Goal: Task Accomplishment & Management: Manage account settings

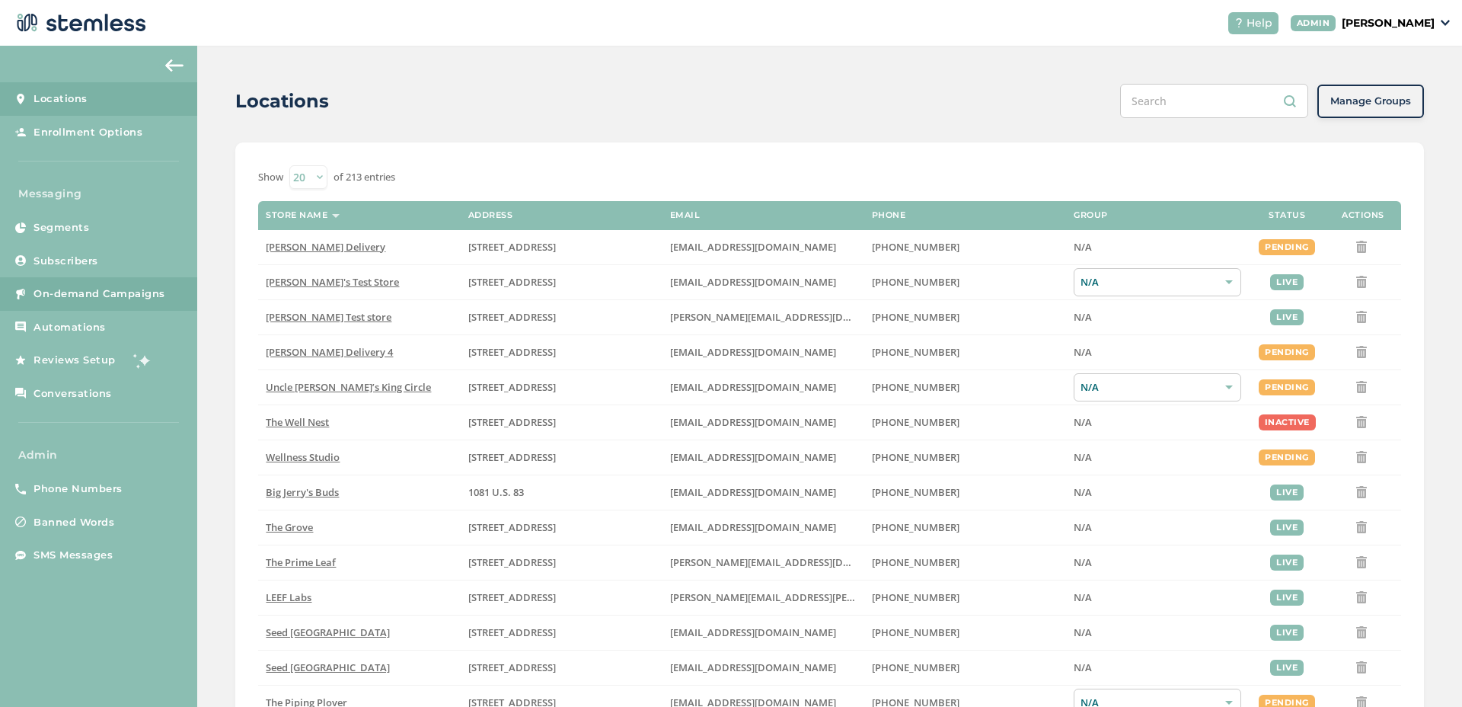
click at [152, 308] on link "On-demand Campaigns" at bounding box center [98, 294] width 197 height 34
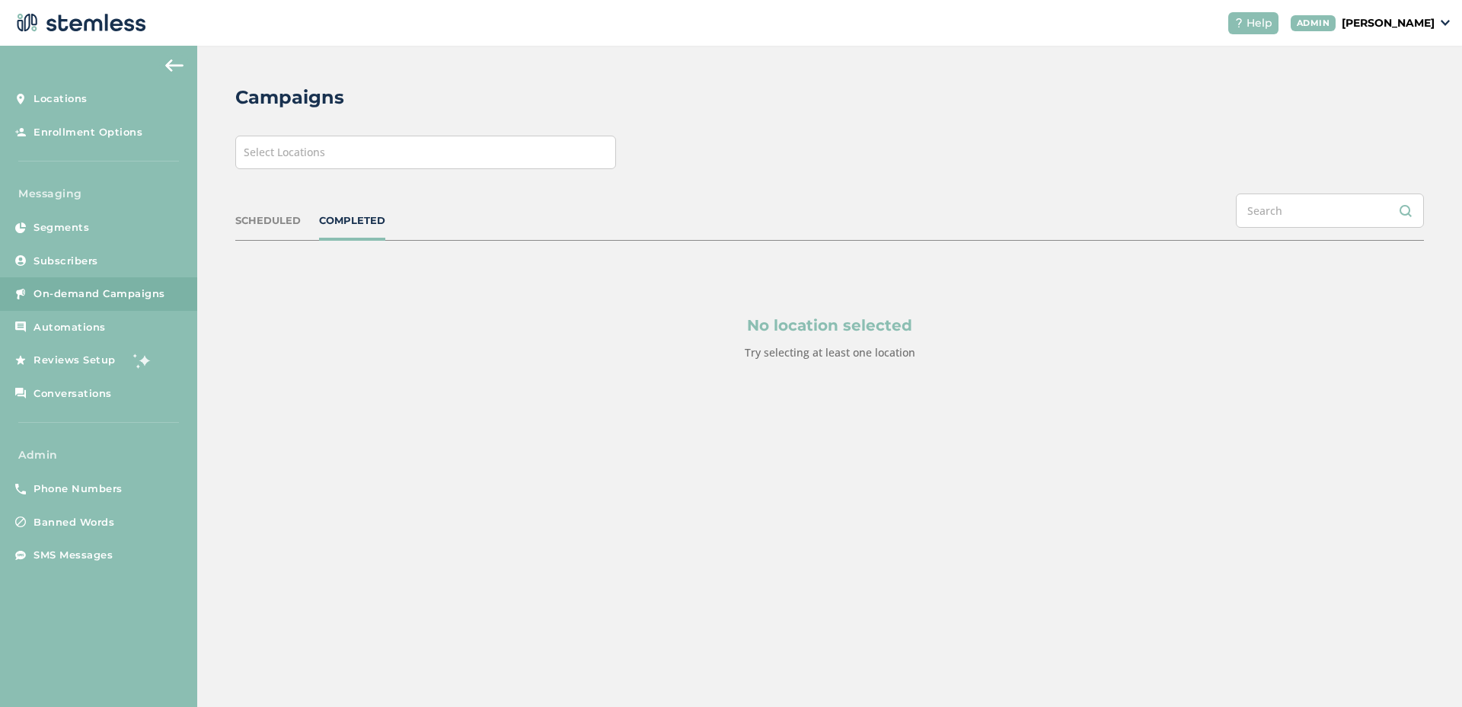
click at [343, 171] on div "Campaigns Select Locations SCHEDULED COMPLETED No location selected Try selecti…" at bounding box center [829, 259] width 1265 height 427
click at [343, 160] on div "Select Locations" at bounding box center [425, 153] width 381 height 34
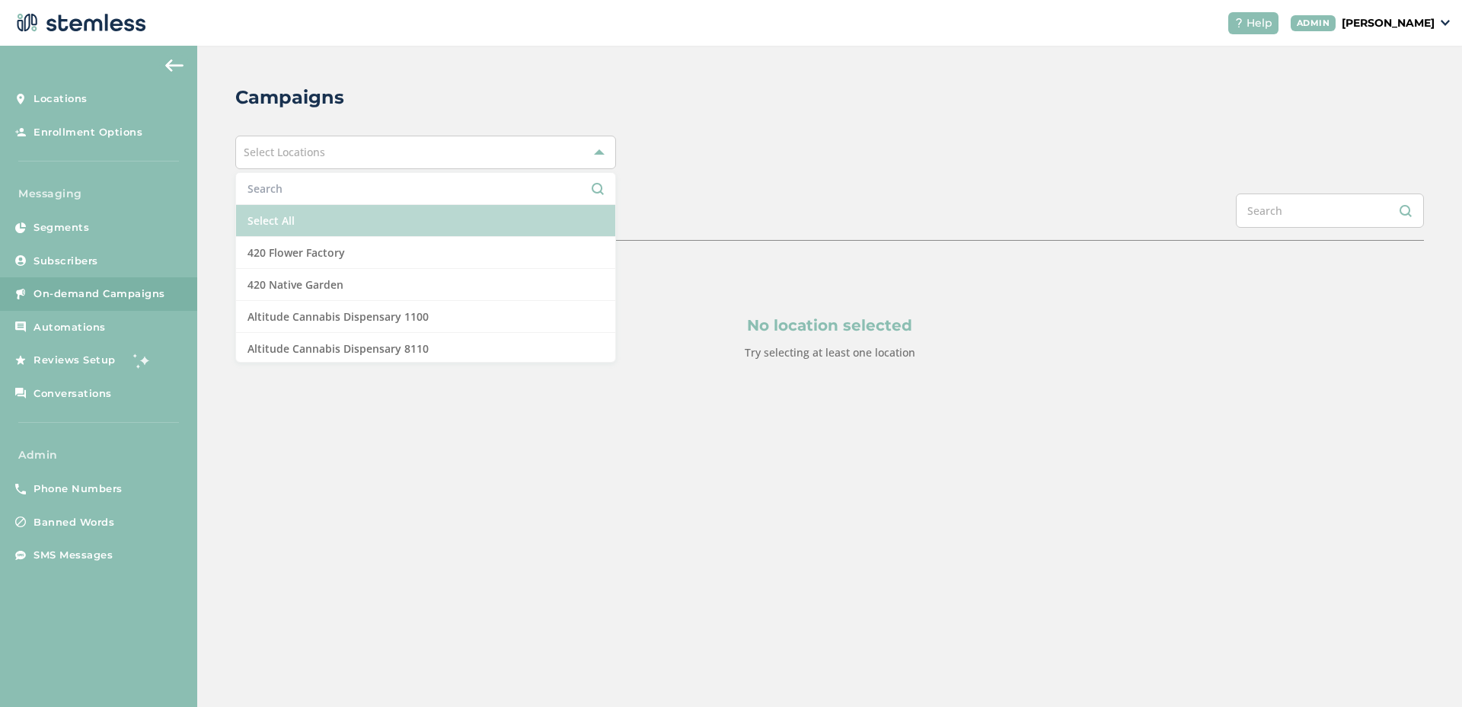
click at [326, 222] on li "Select All" at bounding box center [425, 221] width 379 height 32
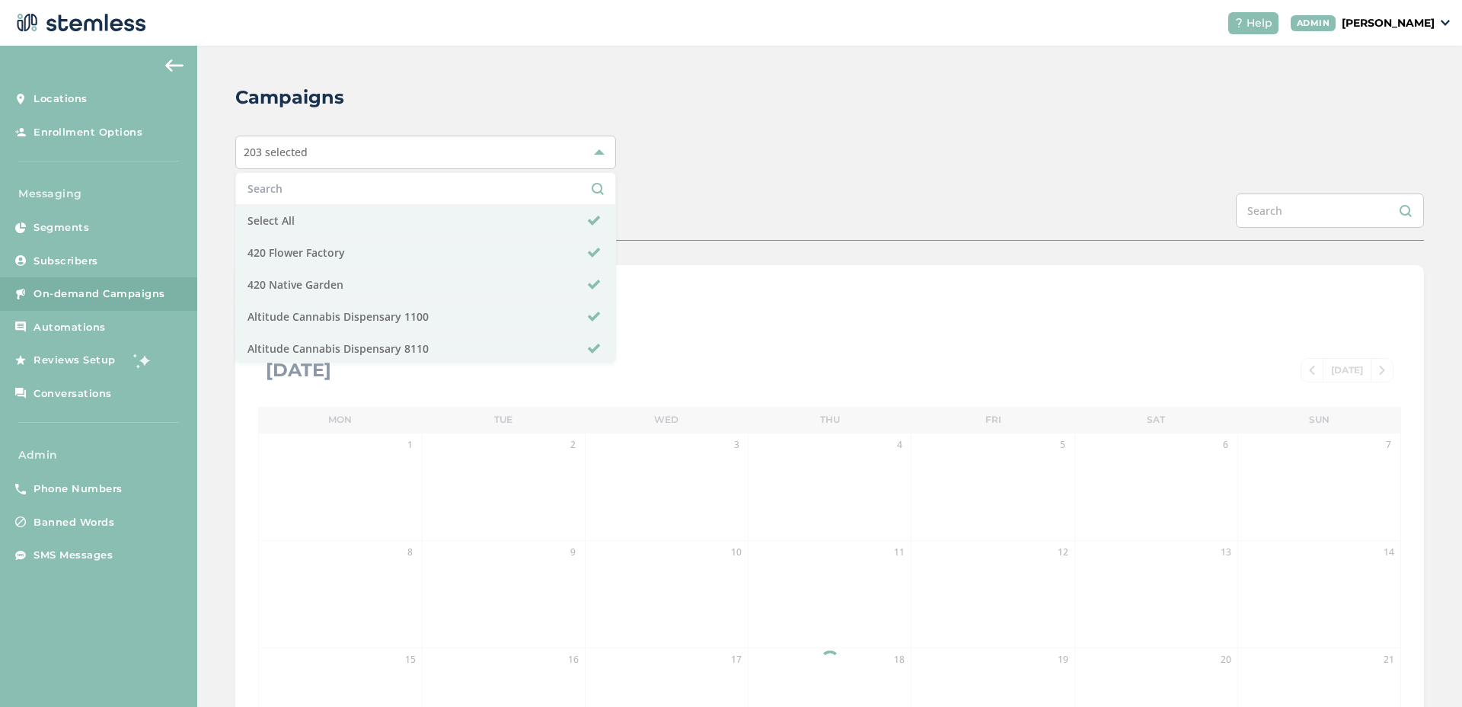
click at [772, 187] on div "Campaigns 203 selected Select All 420 Flower Factory 420 Native Garden Altitude…" at bounding box center [829, 539] width 1265 height 986
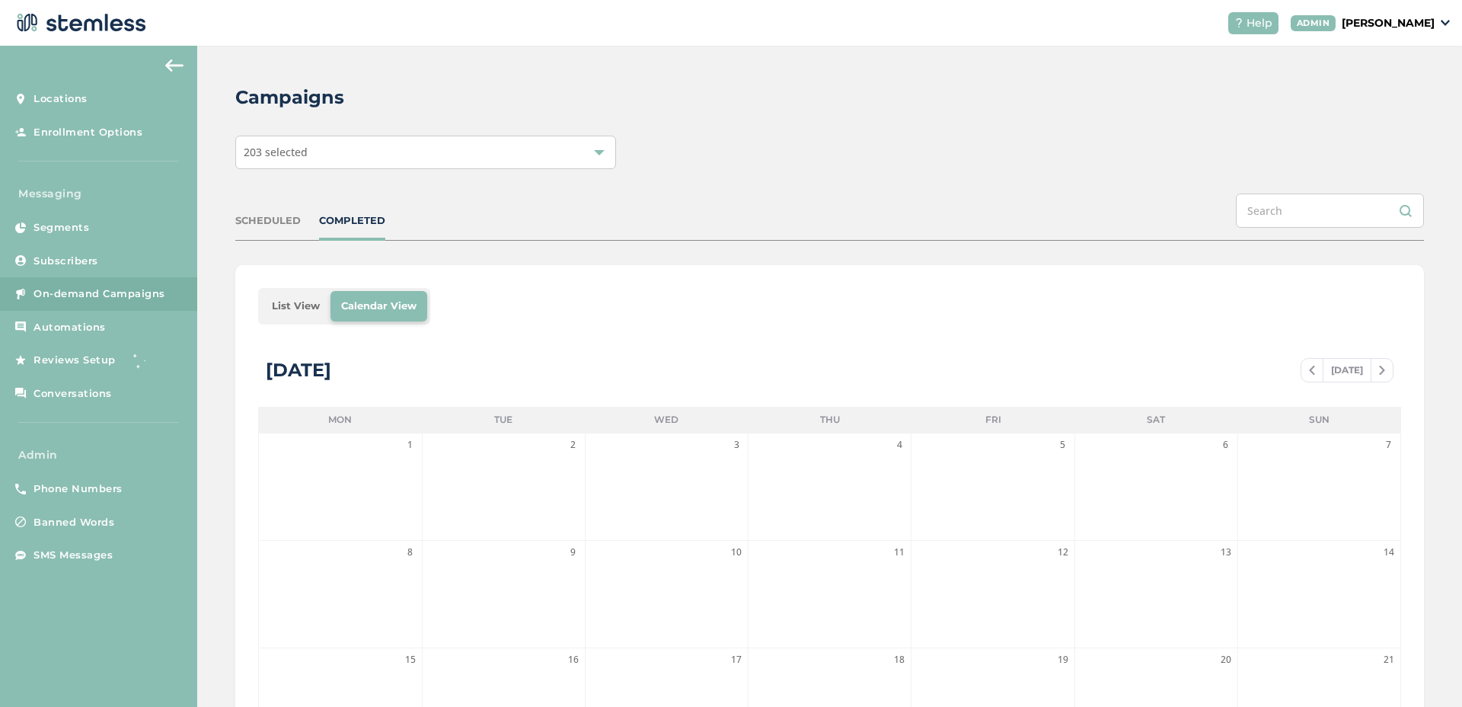
click at [284, 304] on li "List View" at bounding box center [295, 306] width 69 height 30
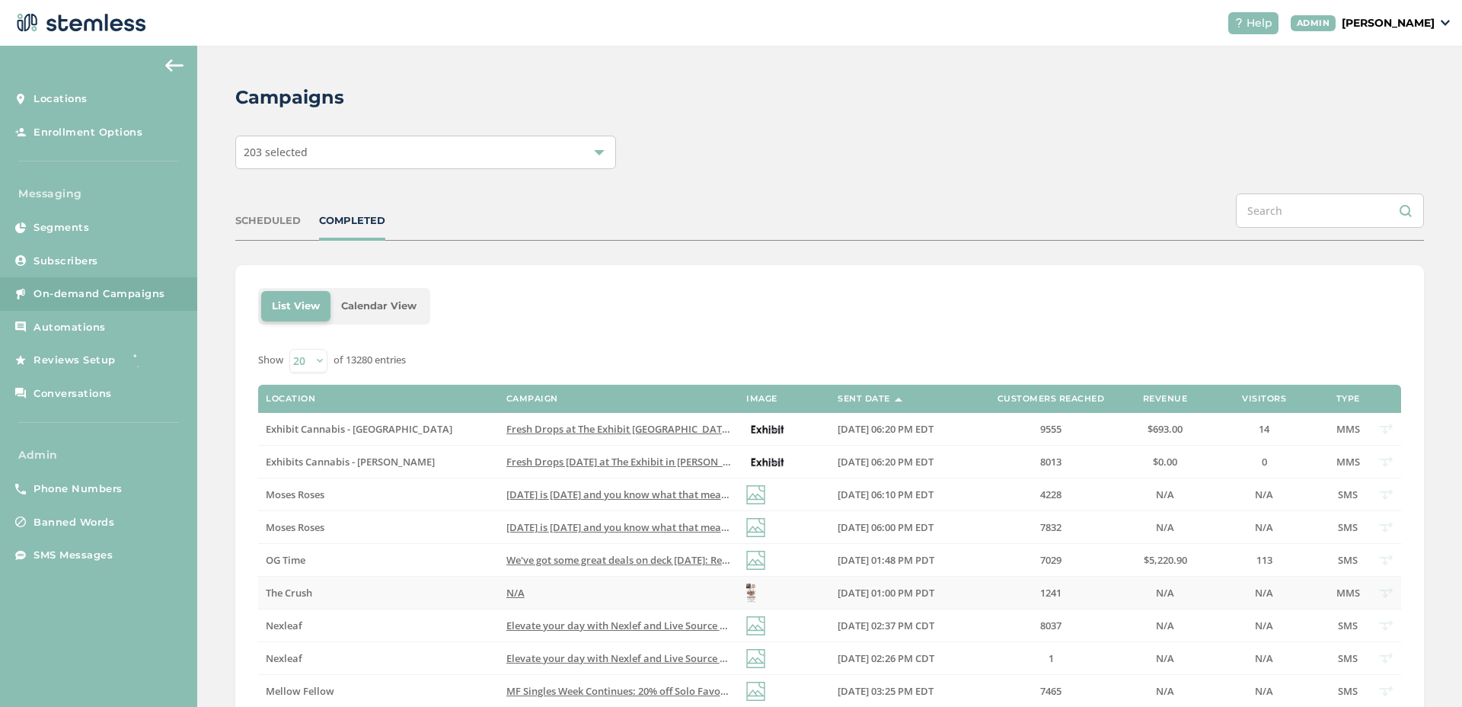
click at [551, 593] on label "N/A" at bounding box center [619, 592] width 225 height 13
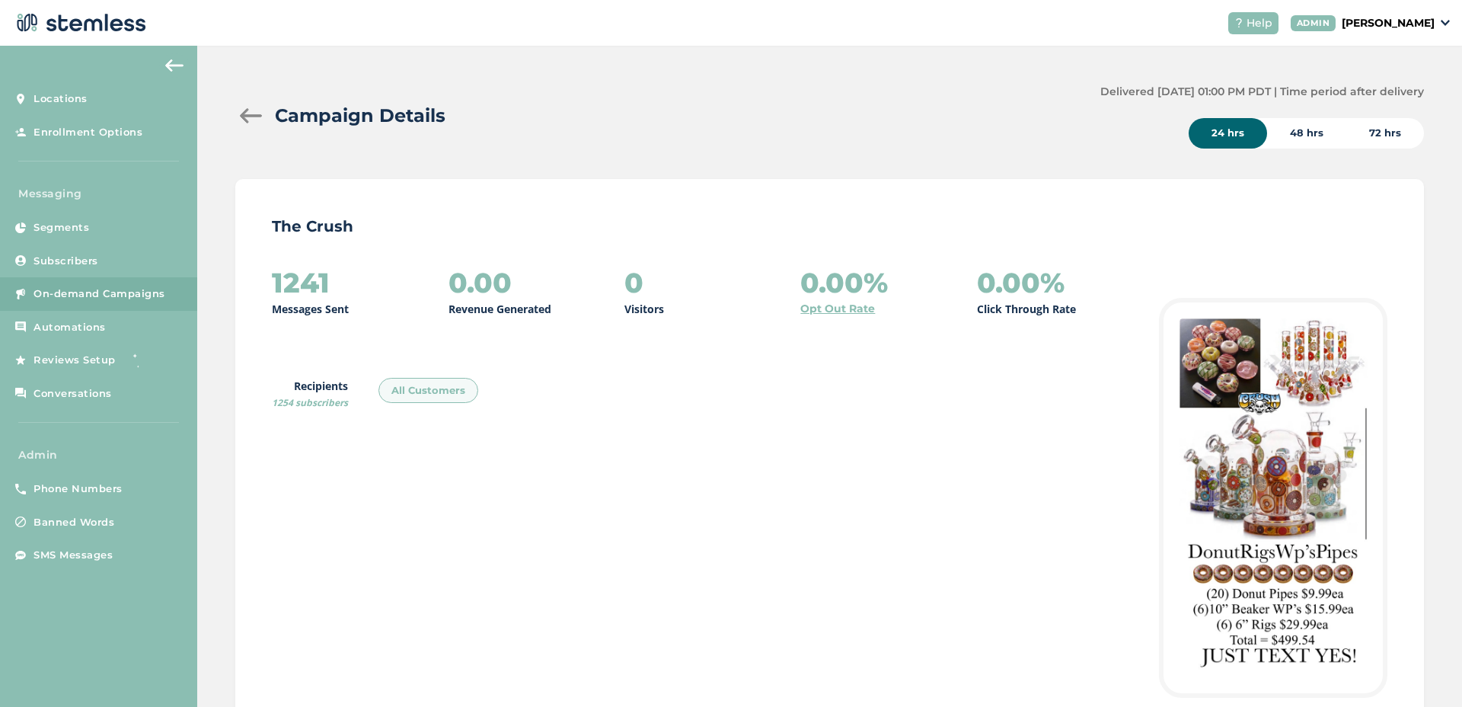
click at [249, 113] on div at bounding box center [250, 115] width 30 height 15
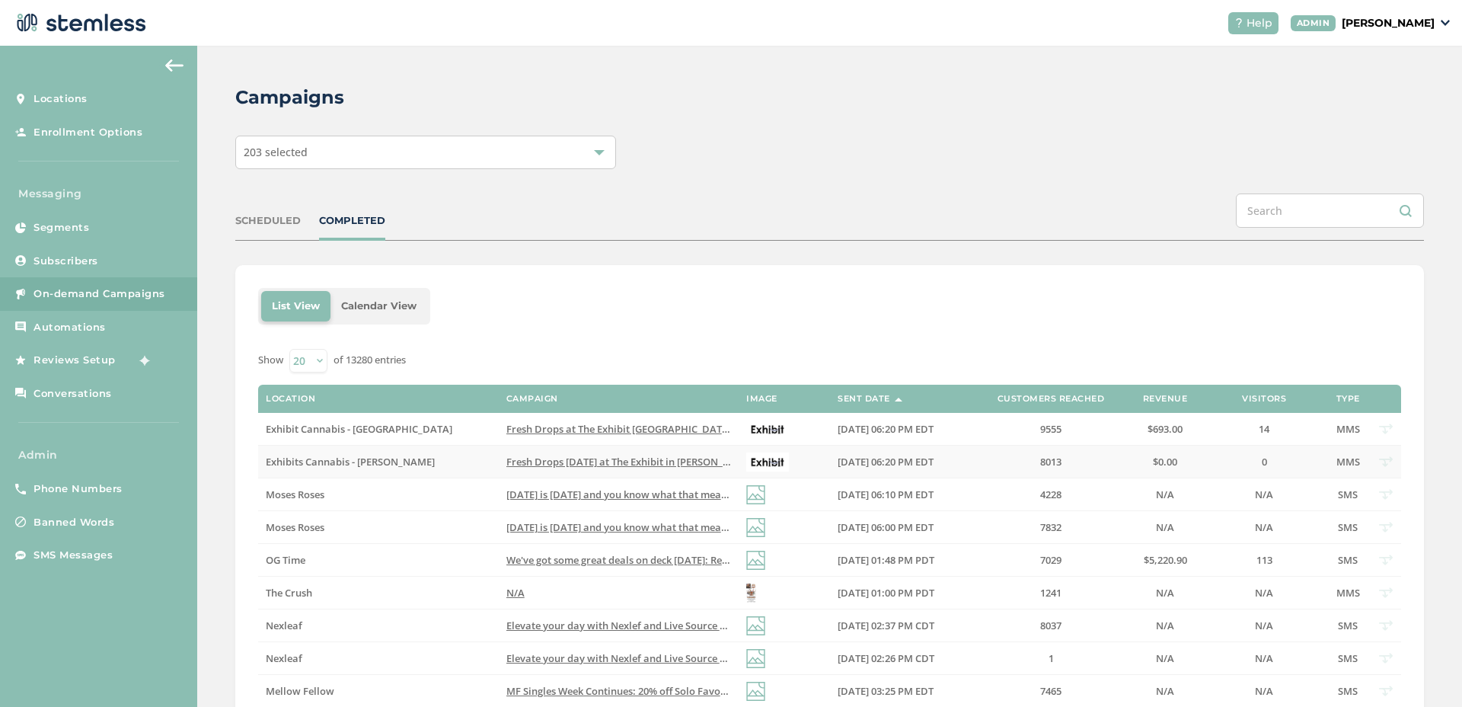
click at [598, 458] on span "Fresh Drops [DATE] at The Exhibit in [PERSON_NAME]! Click this Link to Check th…" at bounding box center [757, 462] width 500 height 14
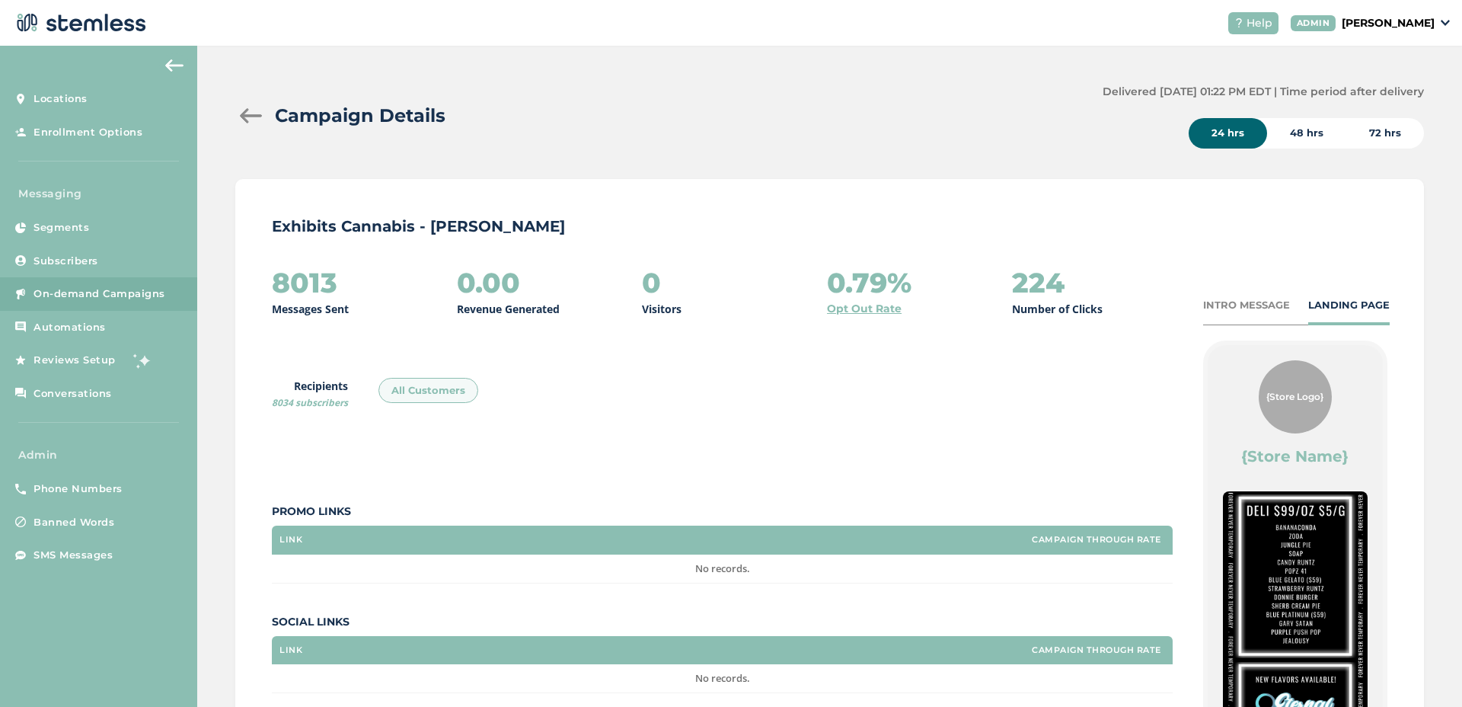
click at [246, 119] on div at bounding box center [250, 115] width 30 height 15
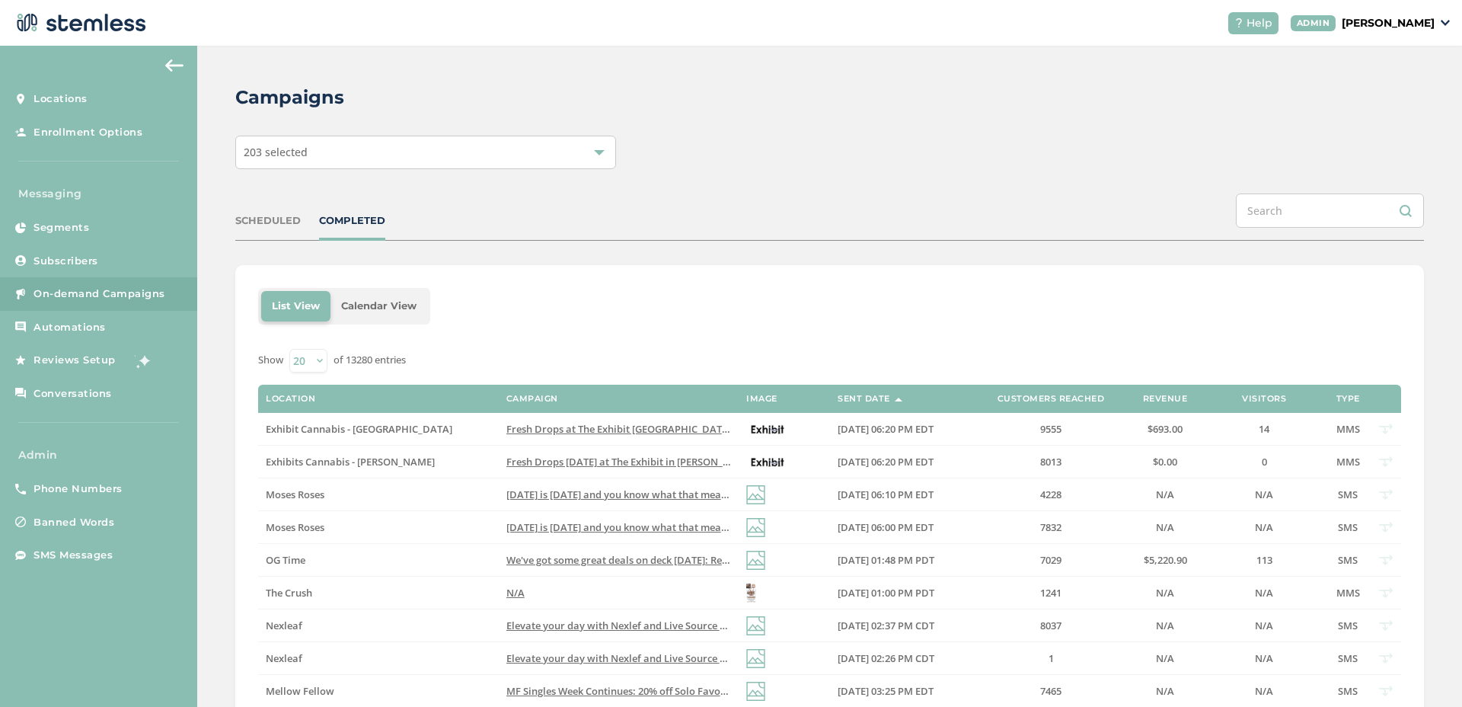
click at [525, 427] on span "Fresh Drops at The Exhibit [GEOGRAPHIC_DATA]! Click the link below to check the…" at bounding box center [758, 429] width 502 height 14
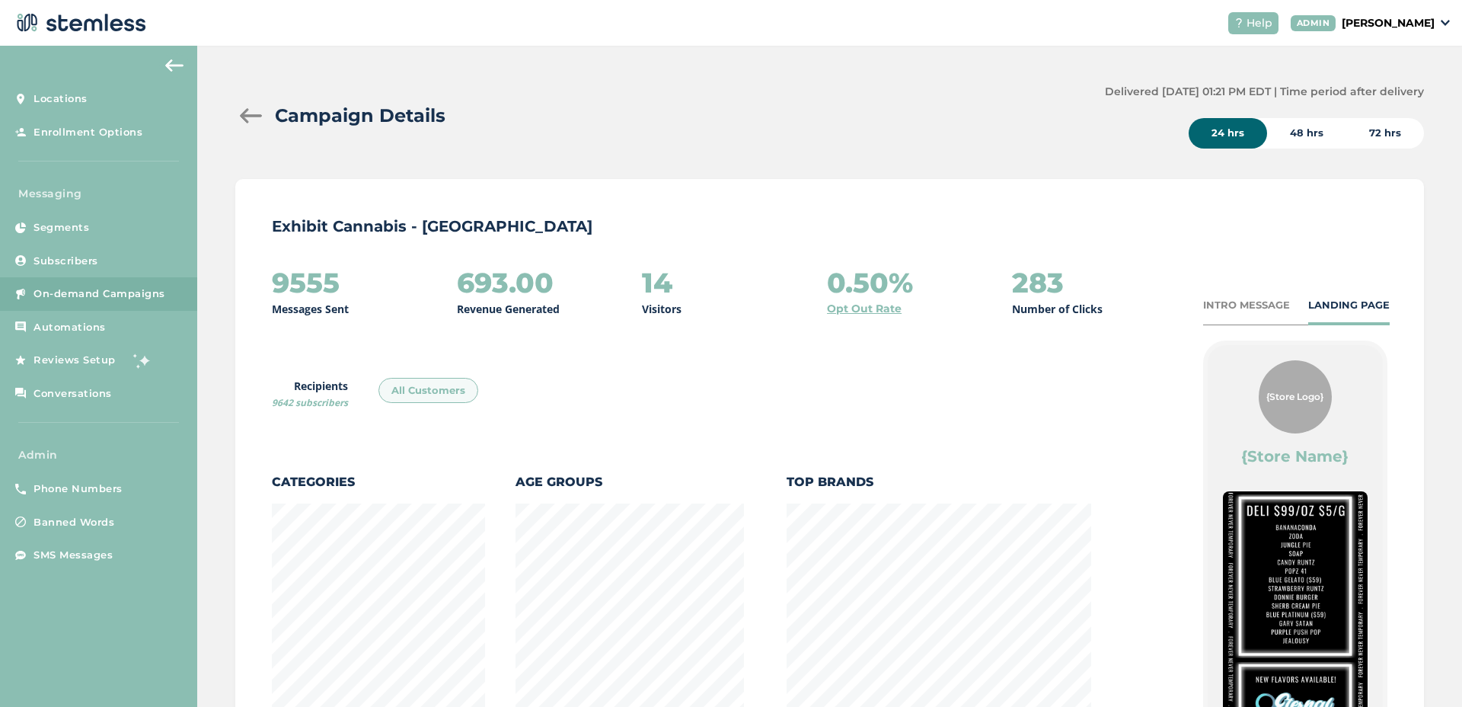
scroll to position [797, 1180]
click at [251, 110] on div at bounding box center [250, 115] width 30 height 15
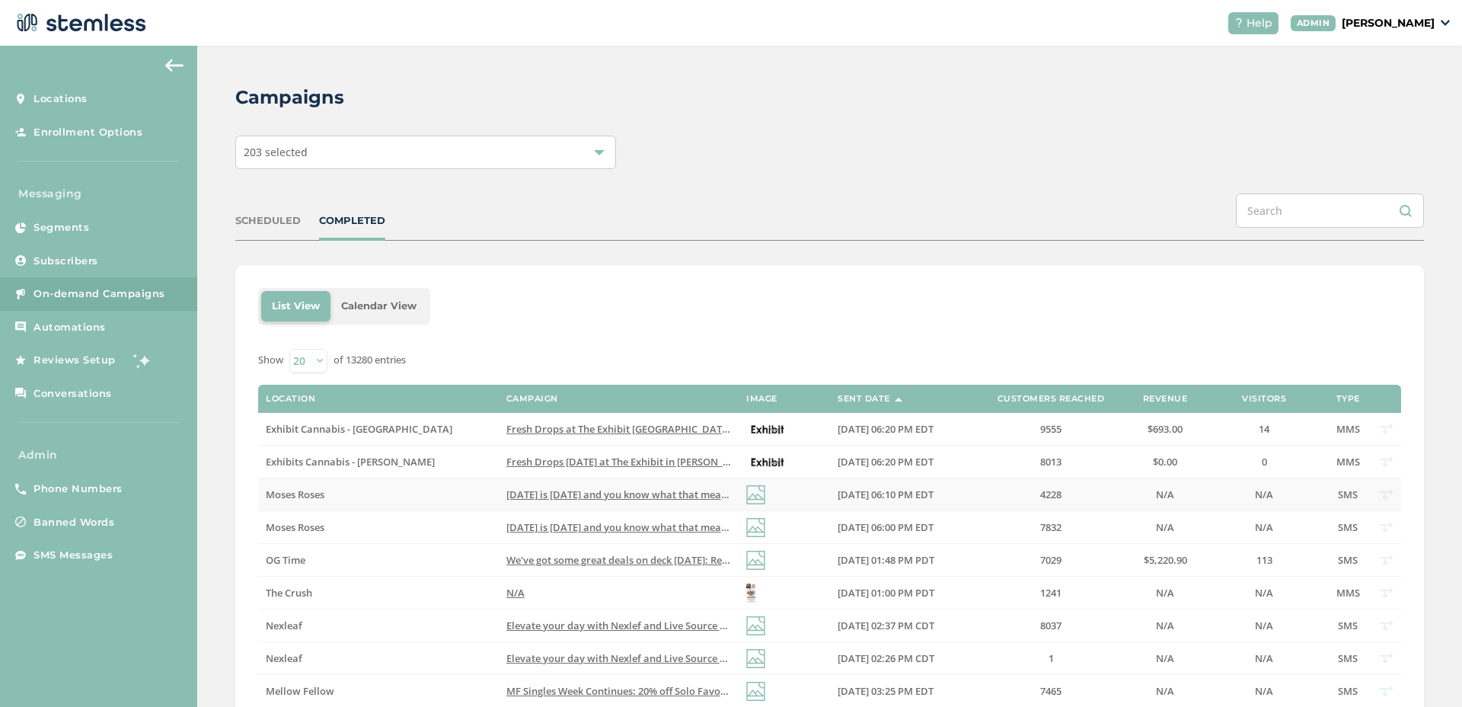
click at [659, 489] on span "[DATE] is [DATE] and you know what that means? BOGO all deli zips and prepacked…" at bounding box center [909, 494] width 804 height 14
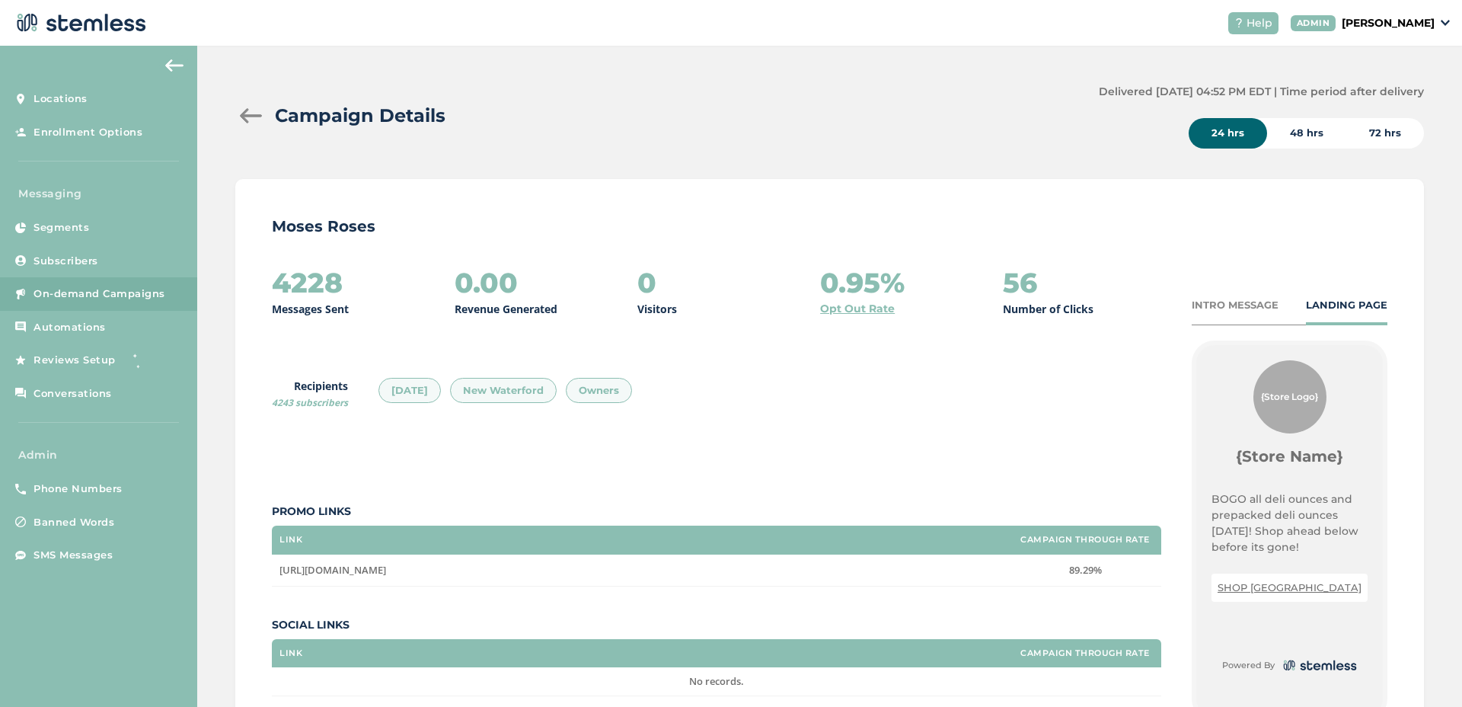
click at [253, 110] on div at bounding box center [250, 115] width 30 height 15
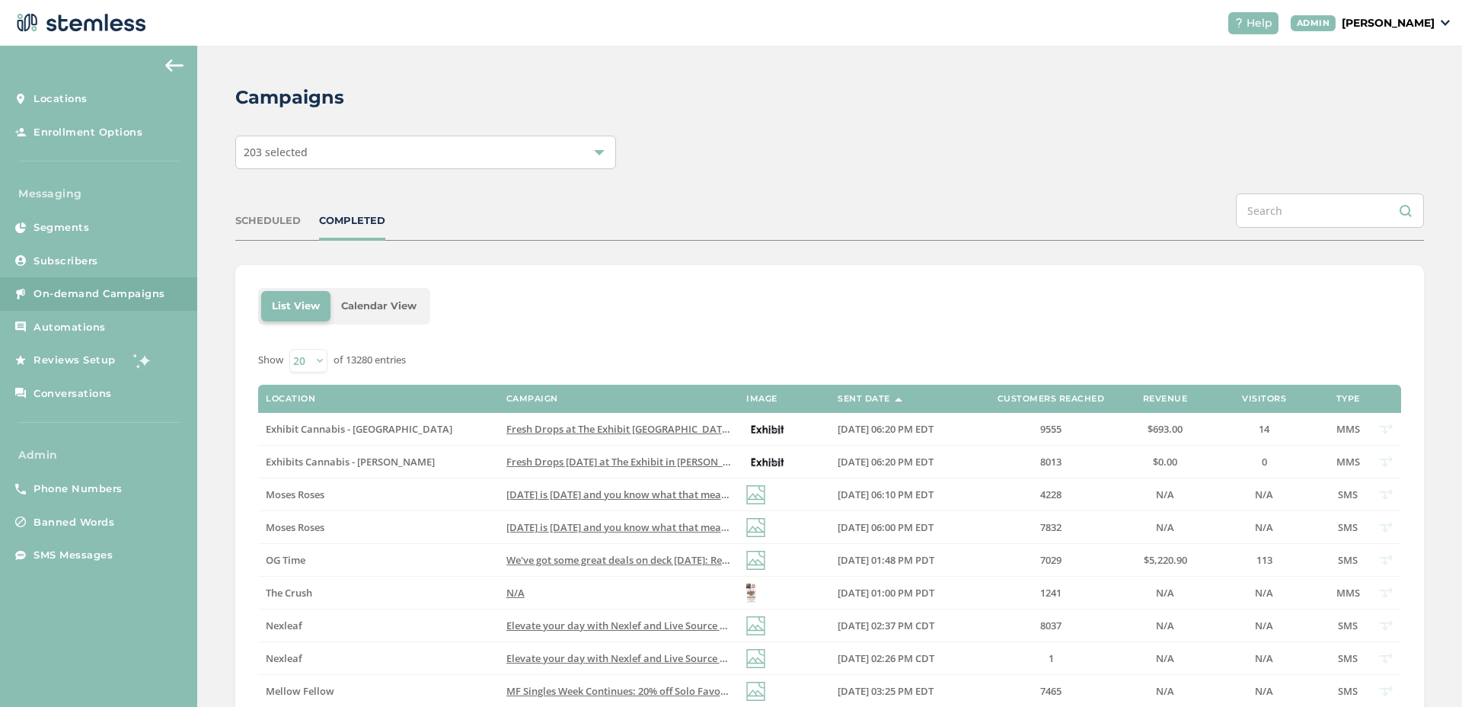
click at [687, 558] on span "We've got some great deals on deck [DATE]: Reply END to cancel" at bounding box center [655, 560] width 297 height 14
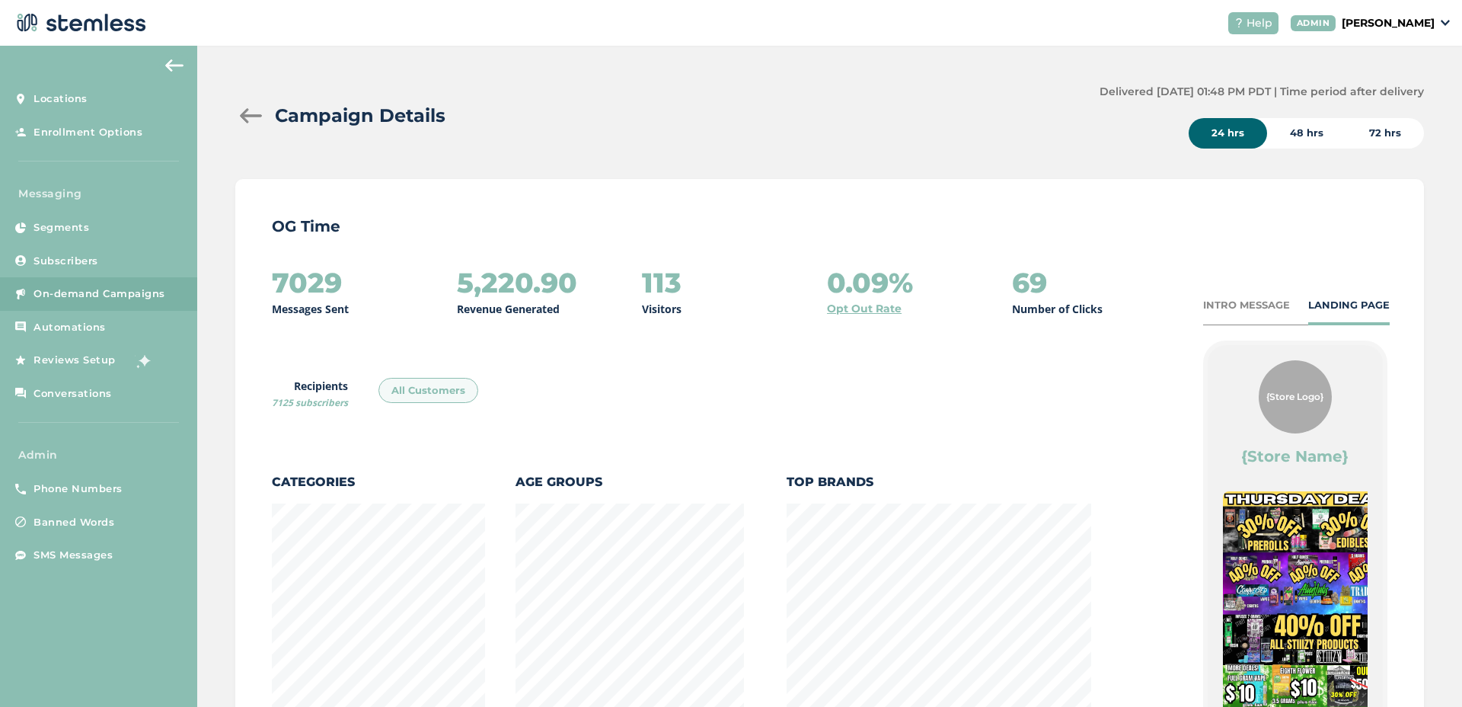
click at [251, 117] on div at bounding box center [250, 115] width 30 height 15
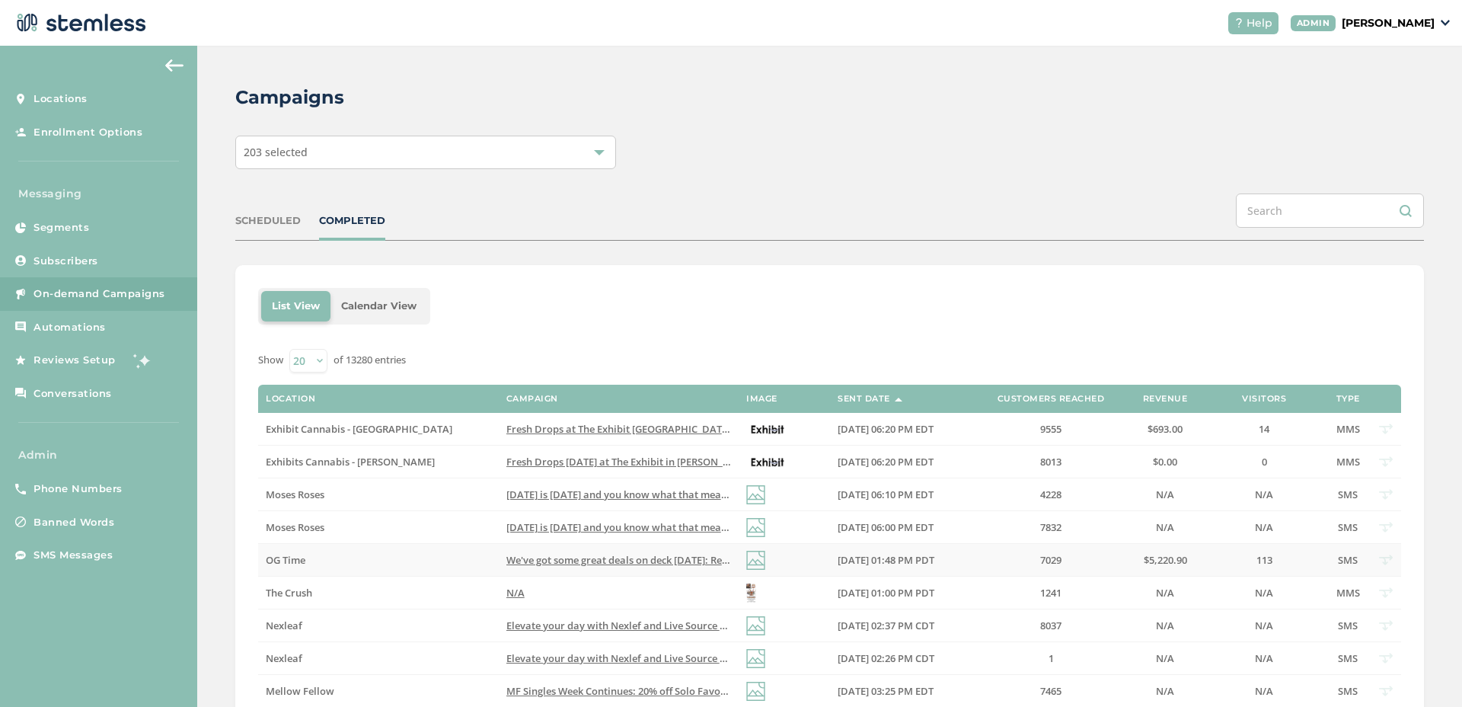
click at [513, 554] on span "We've got some great deals on deck [DATE]: Reply END to cancel" at bounding box center [655, 560] width 297 height 14
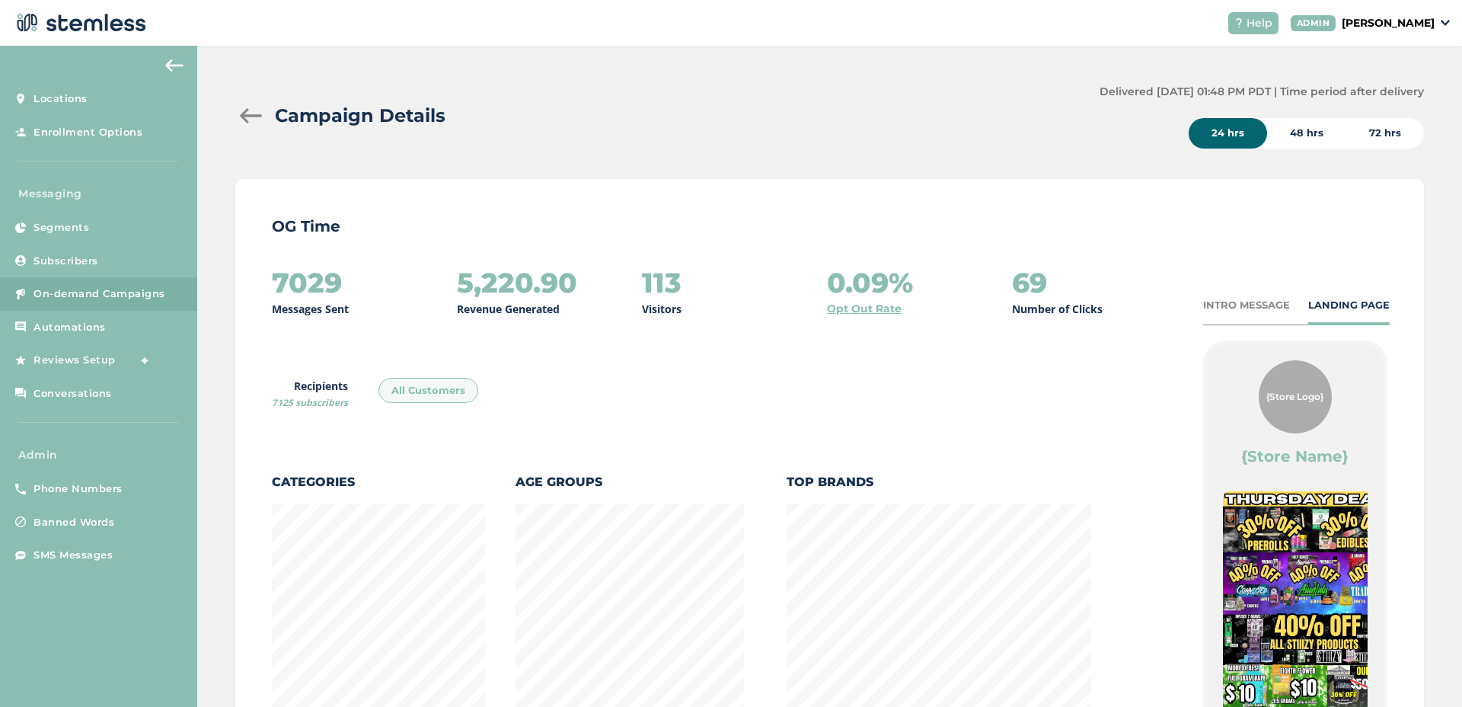
scroll to position [799, 1180]
click at [248, 112] on div at bounding box center [250, 115] width 30 height 15
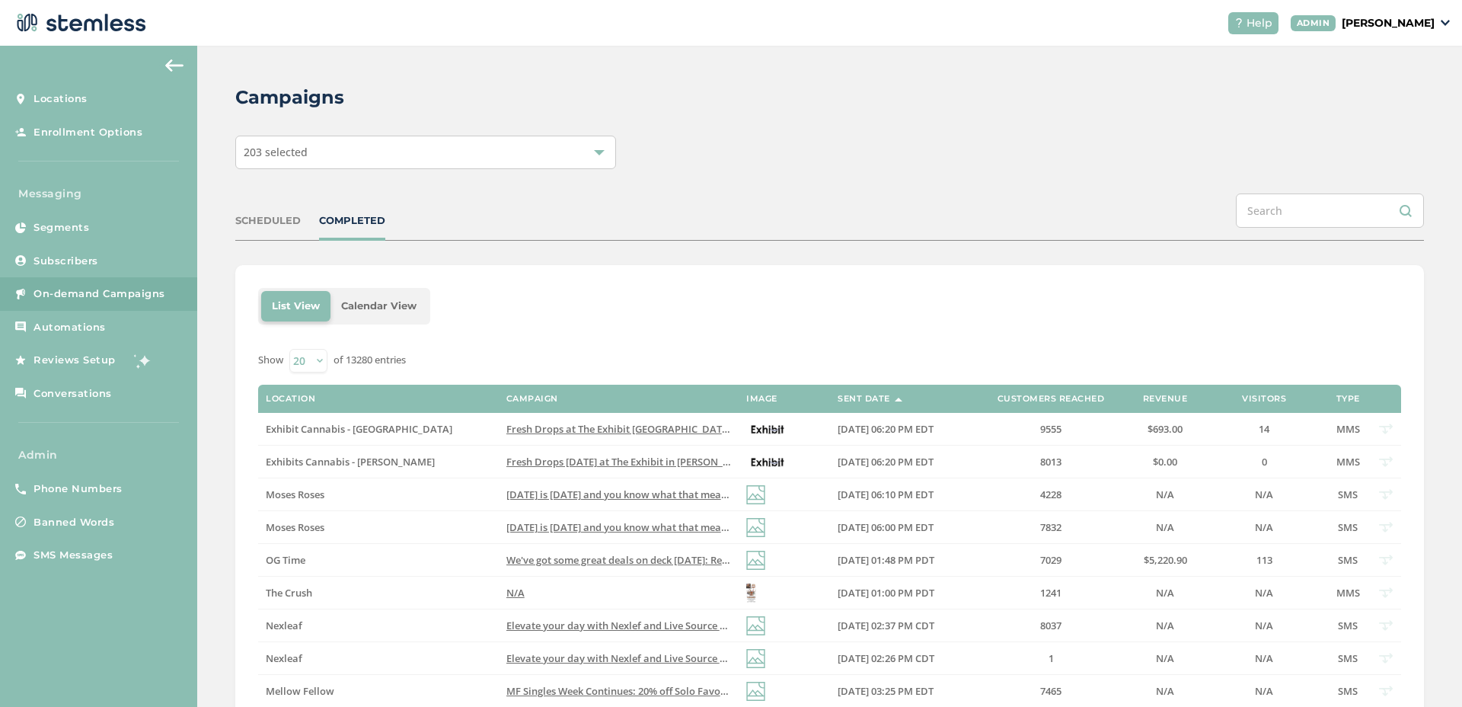
scroll to position [216, 0]
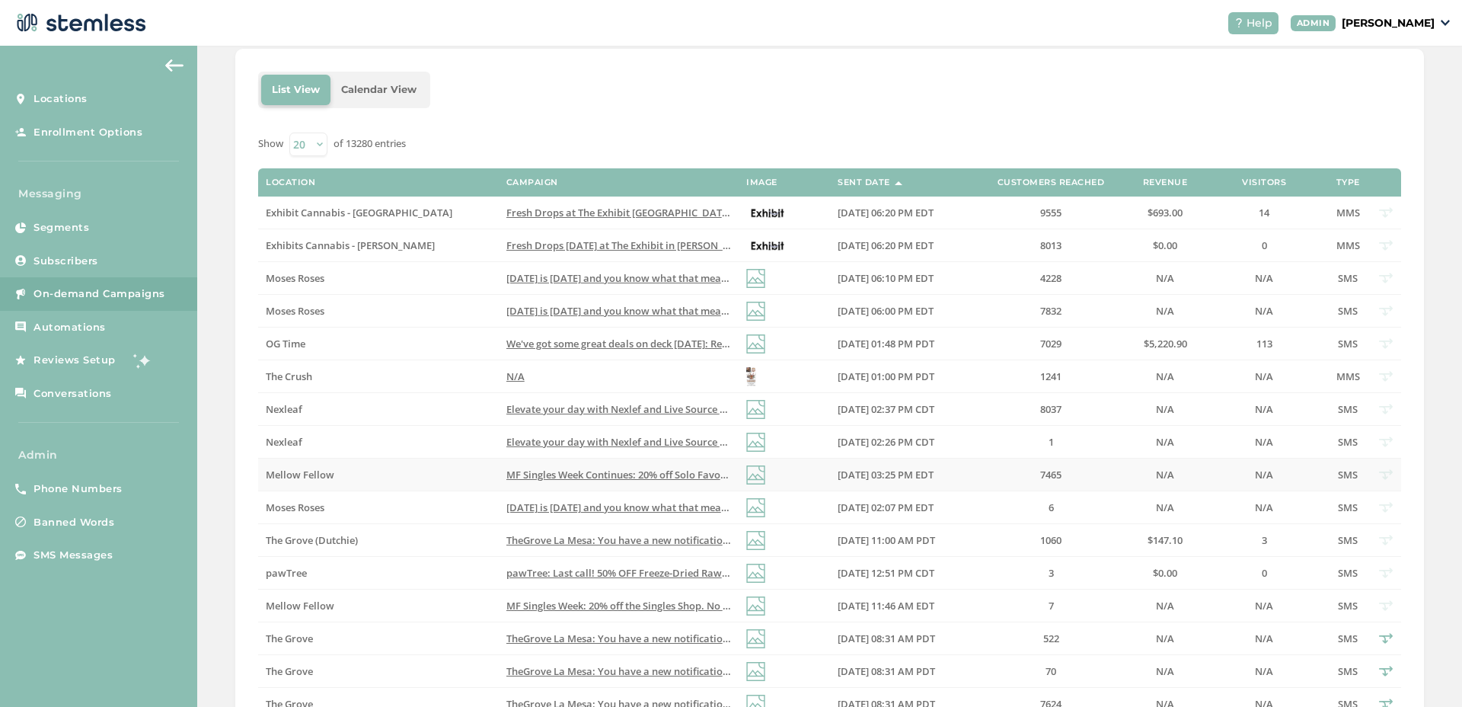
click at [499, 469] on td "MF Singles Week Continues: 20% off Solo Favorites. No code needed, ends [DATE].…" at bounding box center [619, 475] width 240 height 33
